Goal: Find specific page/section: Find specific page/section

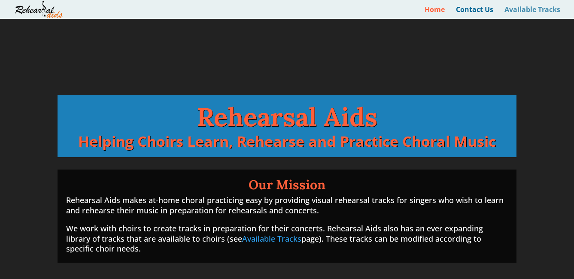
click at [541, 9] on link "Available Tracks" at bounding box center [532, 12] width 56 height 12
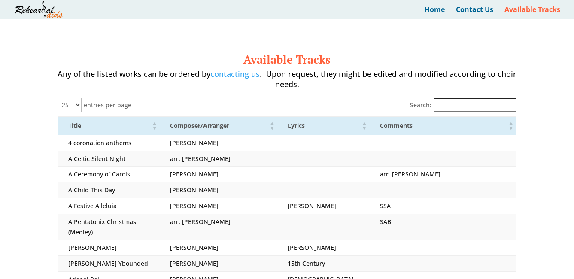
select select "25"
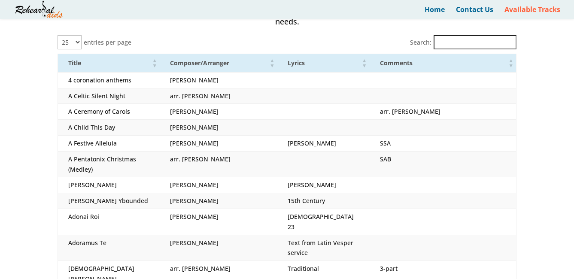
scroll to position [65, 0]
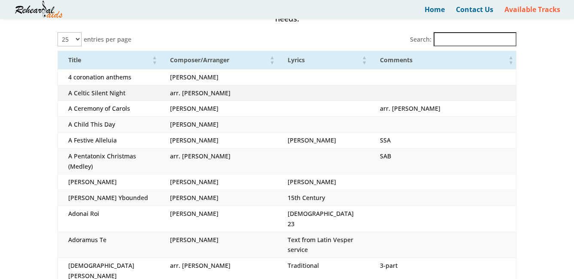
click at [190, 95] on td "arr. [PERSON_NAME]" at bounding box center [219, 93] width 118 height 16
click at [438, 95] on td at bounding box center [442, 93] width 147 height 16
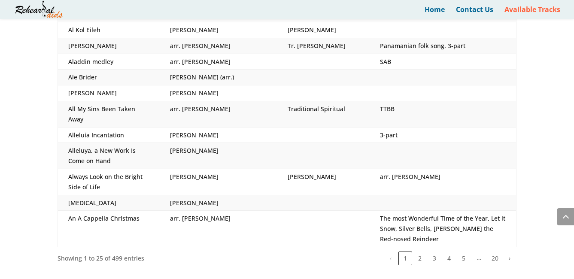
scroll to position [378, 0]
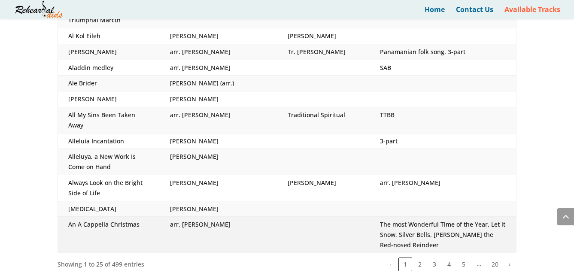
click at [125, 217] on td "An A Cappella Christmas" at bounding box center [108, 235] width 102 height 36
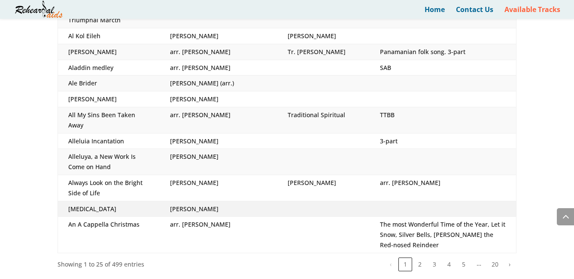
click at [121, 201] on td "[MEDICAL_DATA]" at bounding box center [108, 209] width 102 height 16
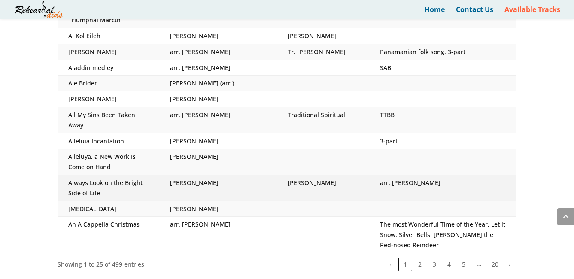
click at [130, 175] on td "Always Look on the Bright Side of Life" at bounding box center [108, 188] width 102 height 26
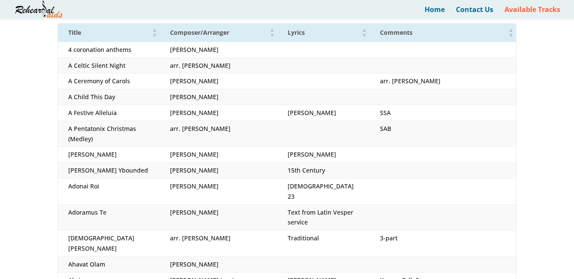
scroll to position [0, 0]
